Goal: Understand process/instructions: Learn how to perform a task or action

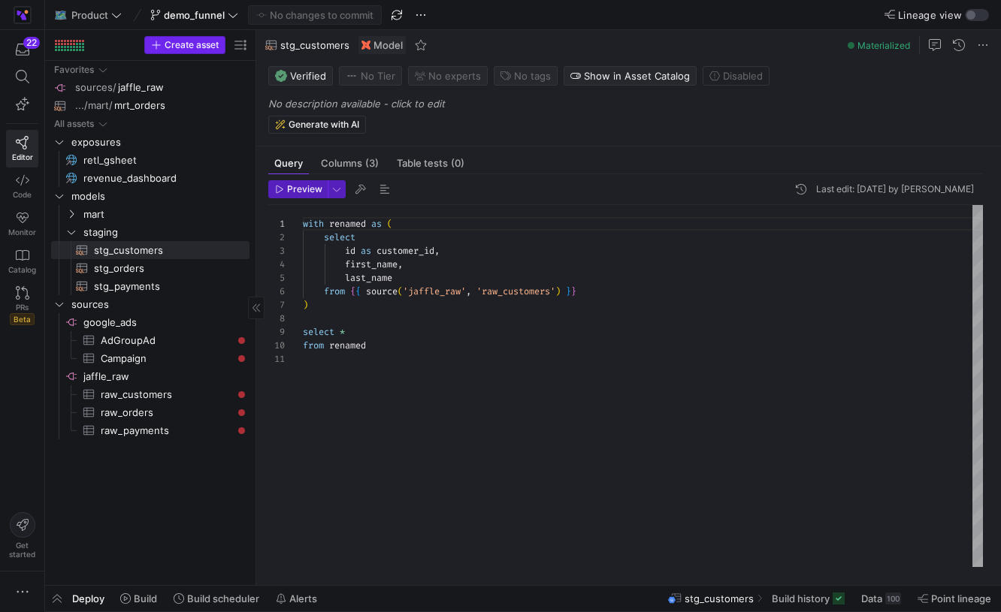
scroll to position [135, 0]
click at [28, 532] on icon at bounding box center [23, 525] width 26 height 26
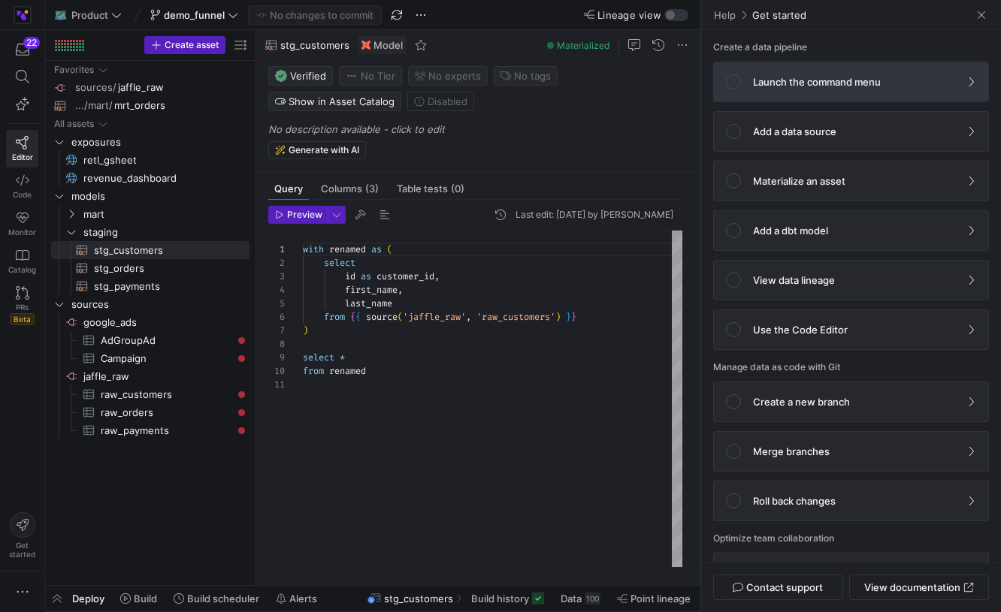
click at [910, 92] on span at bounding box center [851, 81] width 274 height 39
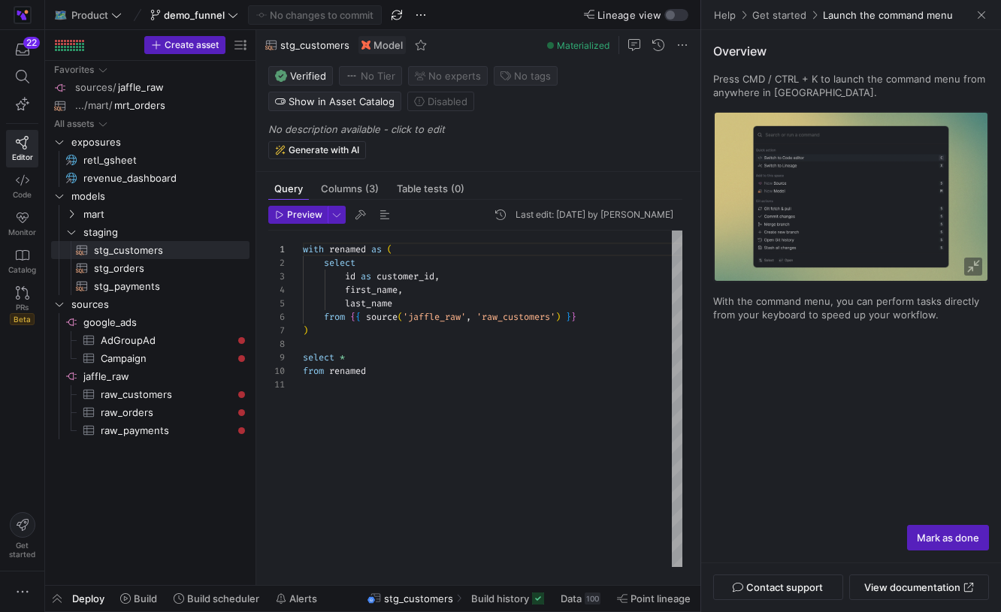
click at [910, 92] on p "Press CMD / CTRL + K to launch the command menu from anywhere in [GEOGRAPHIC_DA…" at bounding box center [851, 85] width 276 height 27
click at [763, 14] on link "Get started" at bounding box center [779, 15] width 56 height 14
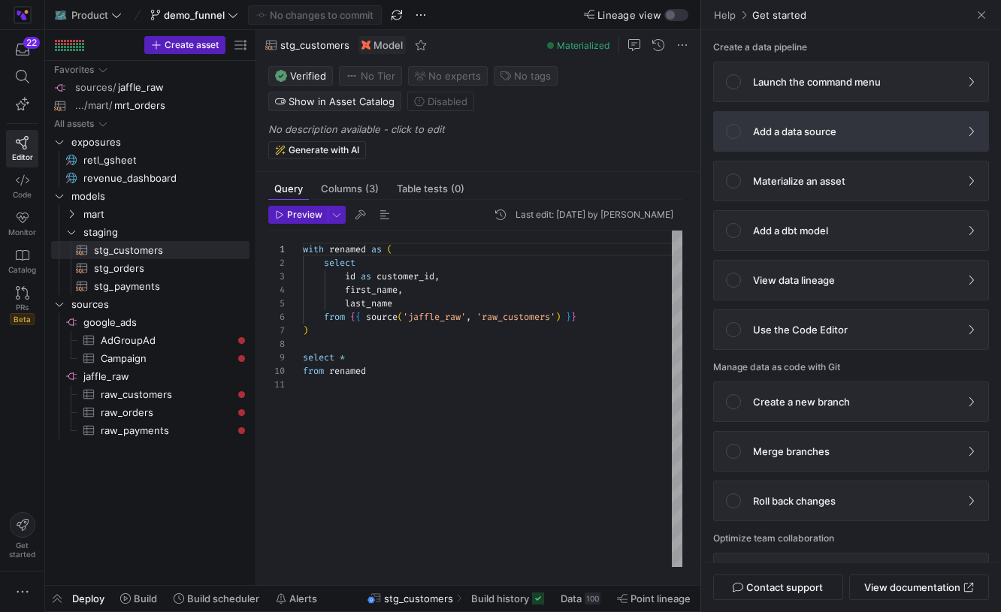
click at [862, 113] on span at bounding box center [851, 131] width 274 height 39
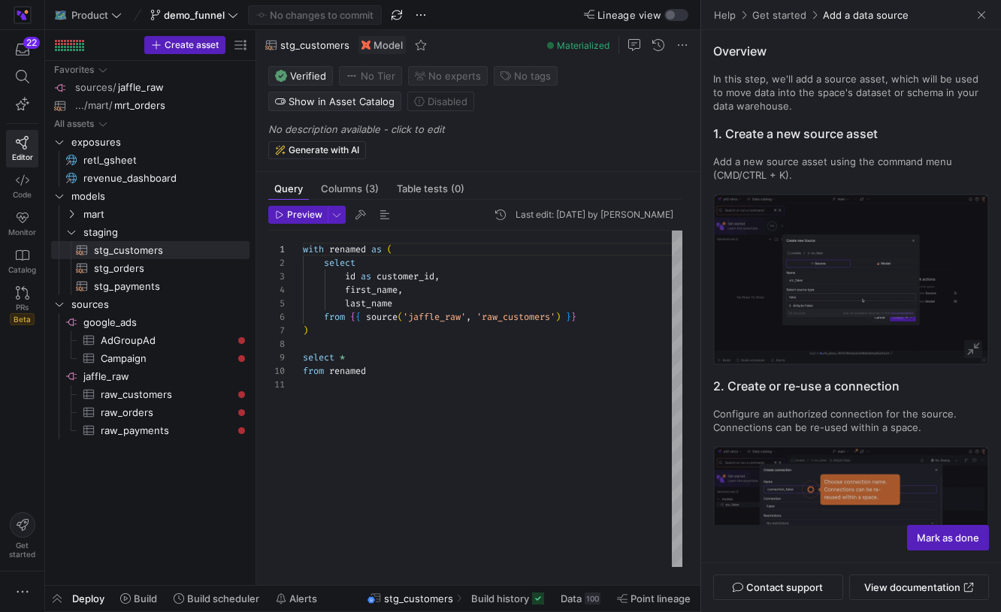
click at [771, 17] on link "Get started" at bounding box center [779, 15] width 56 height 14
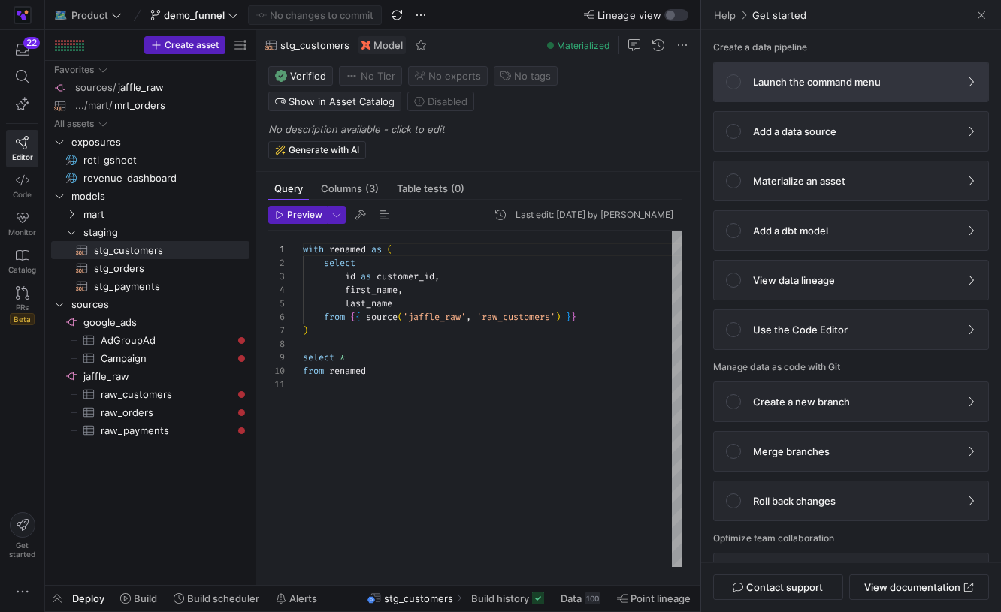
click at [838, 77] on p "Launch the command menu" at bounding box center [817, 82] width 128 height 12
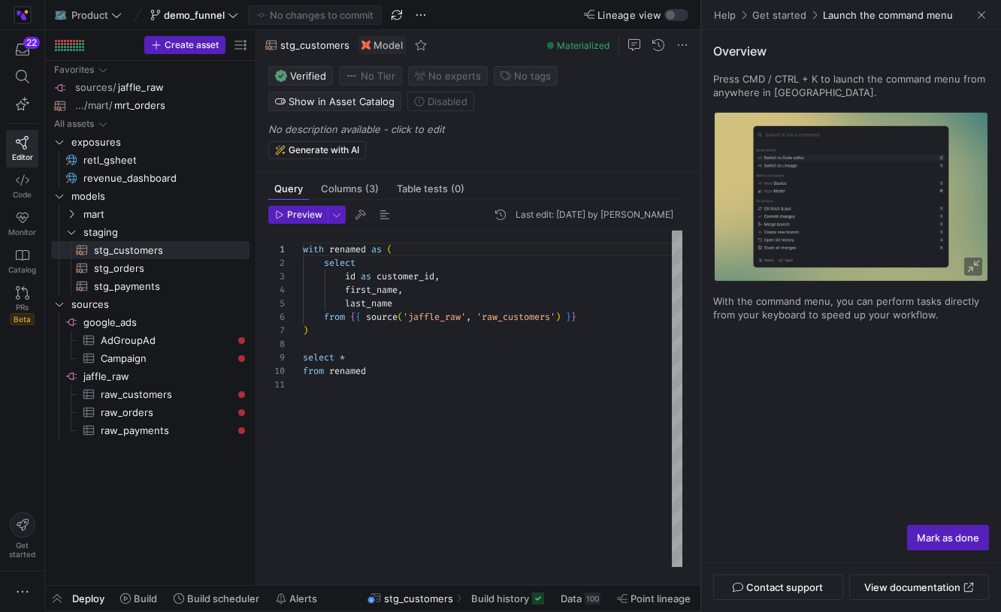
click at [775, 15] on link "Get started" at bounding box center [779, 15] width 56 height 14
